Goal: Navigation & Orientation: Find specific page/section

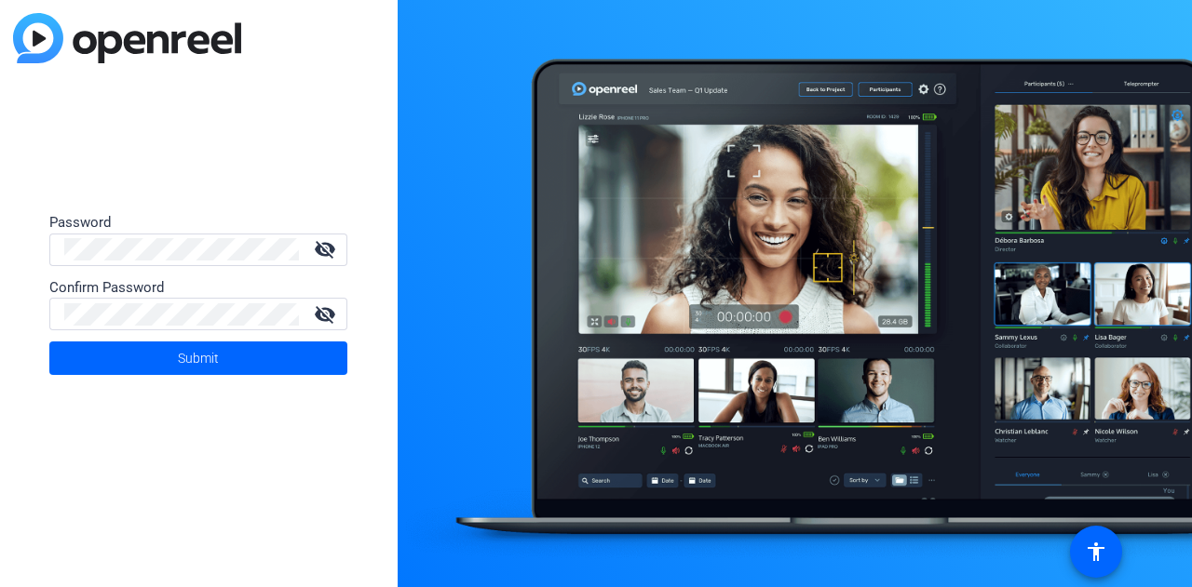
click at [184, 263] on div at bounding box center [181, 250] width 235 height 33
click at [329, 247] on mat-icon "visibility_off" at bounding box center [325, 249] width 45 height 22
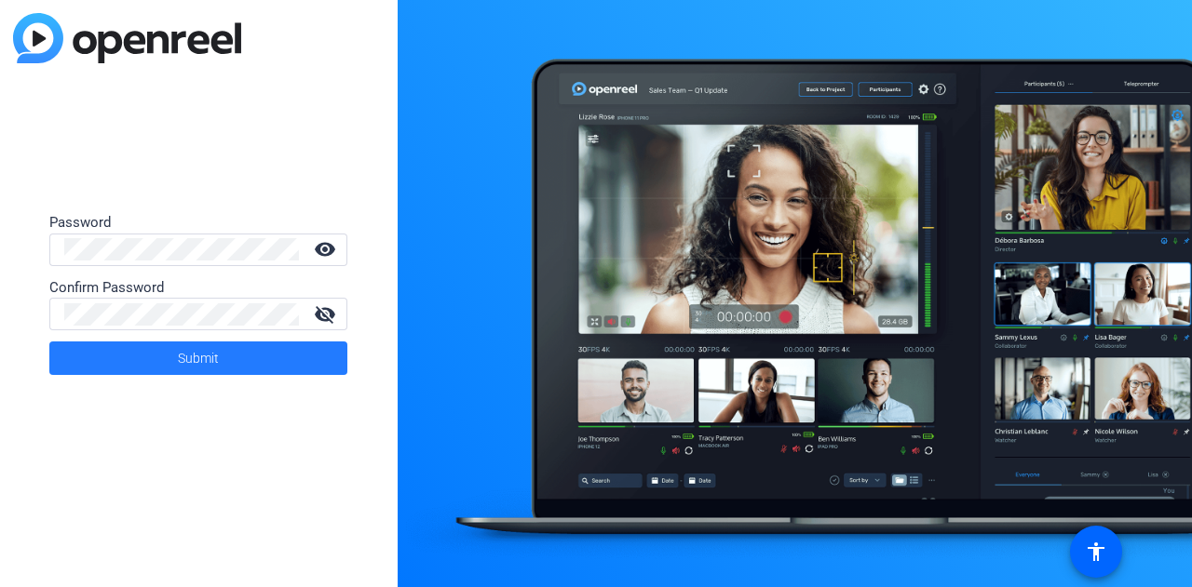
click at [243, 357] on span at bounding box center [198, 358] width 298 height 45
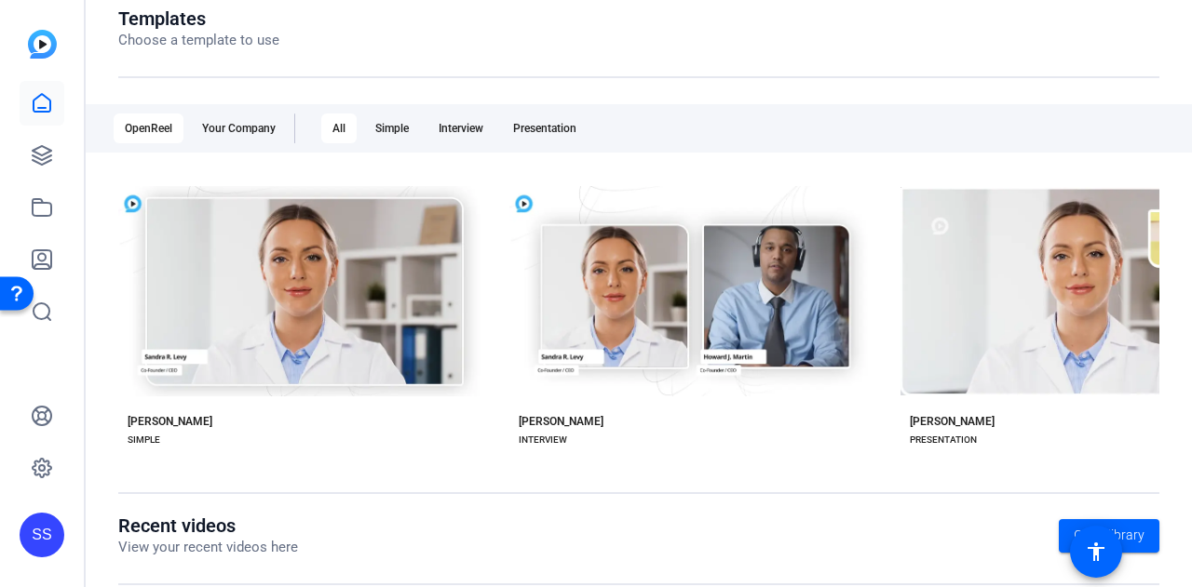
scroll to position [290, 0]
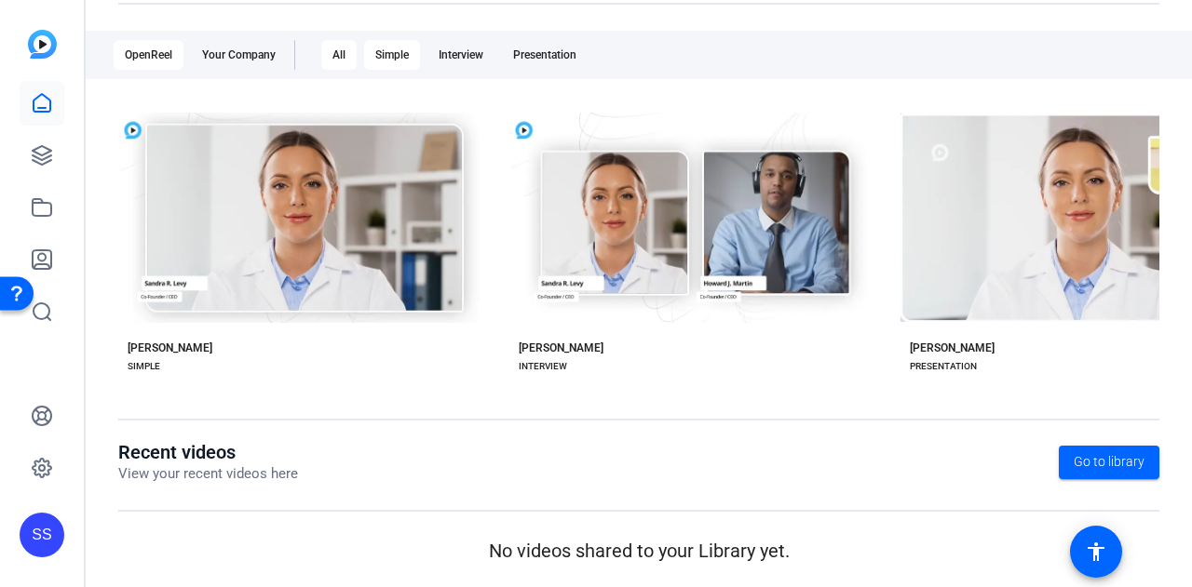
click at [393, 51] on div "Simple" at bounding box center [392, 55] width 56 height 30
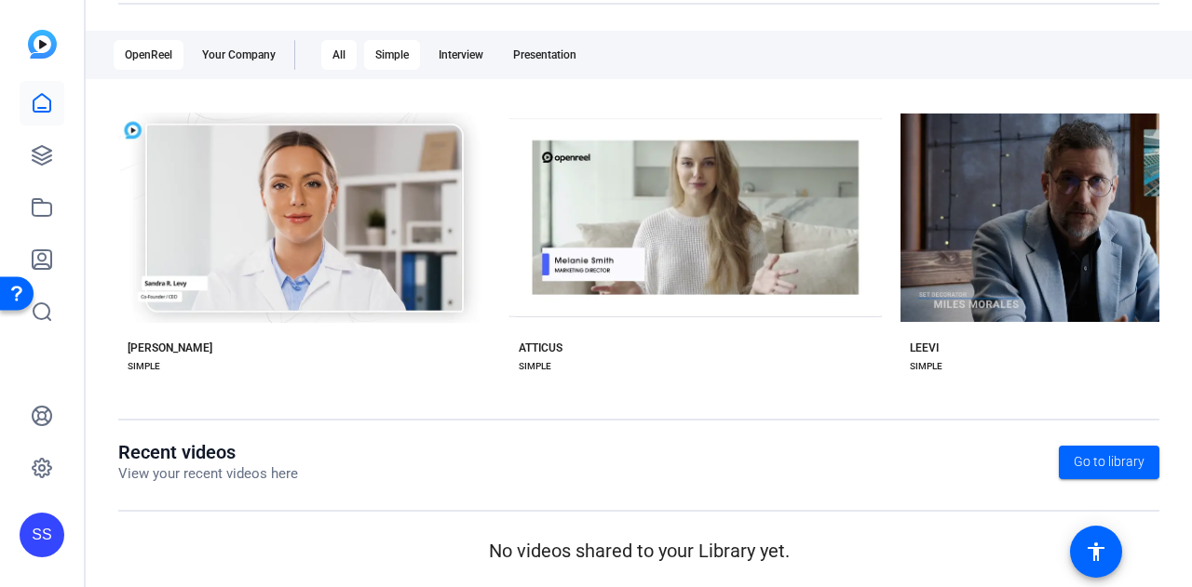
click at [339, 47] on div "All" at bounding box center [338, 55] width 35 height 30
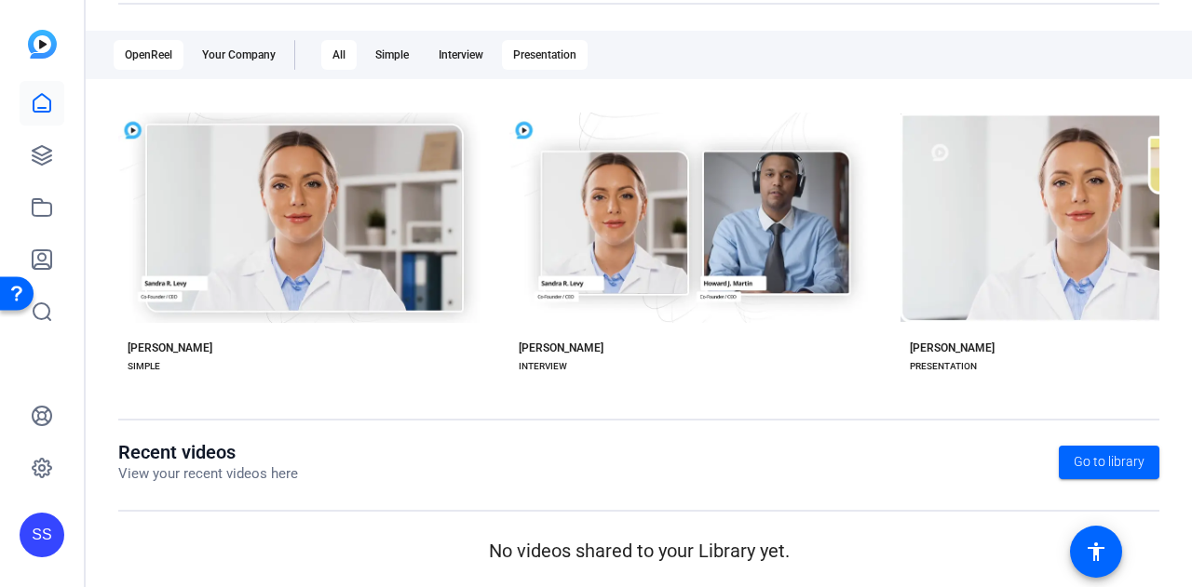
click at [562, 50] on div "Presentation" at bounding box center [545, 55] width 86 height 30
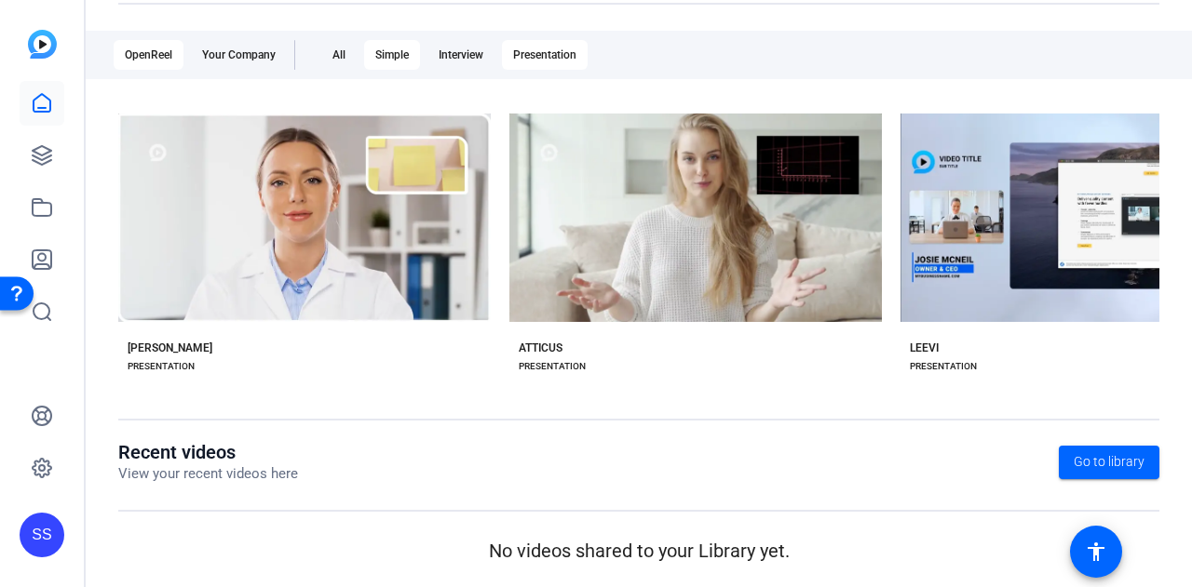
click at [382, 51] on div "Simple" at bounding box center [392, 55] width 56 height 30
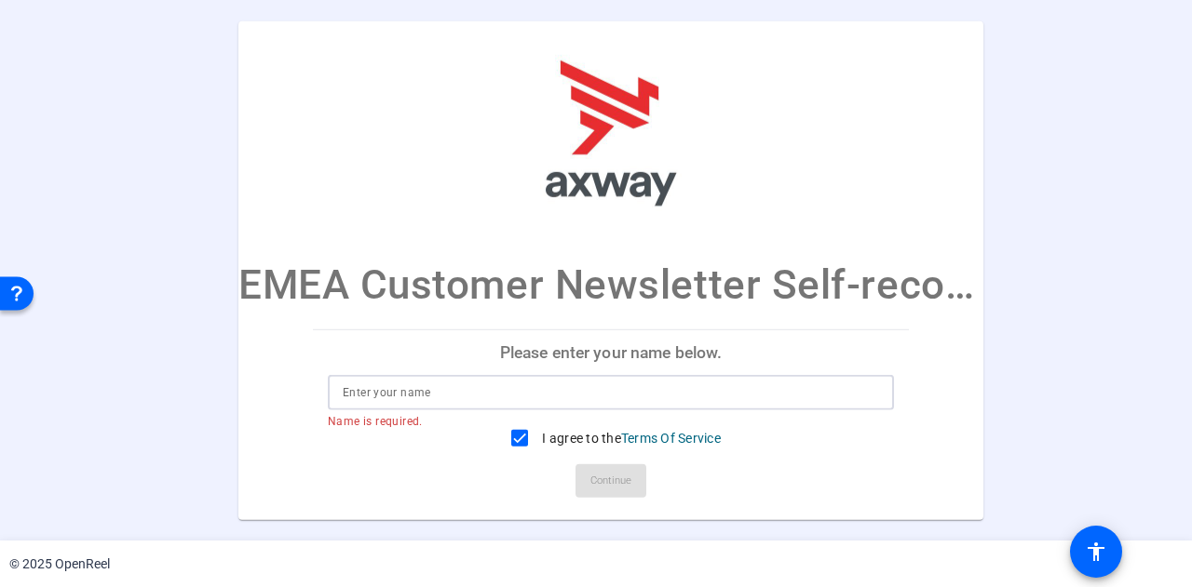
click at [558, 398] on input at bounding box center [611, 393] width 536 height 22
